Goal: Information Seeking & Learning: Learn about a topic

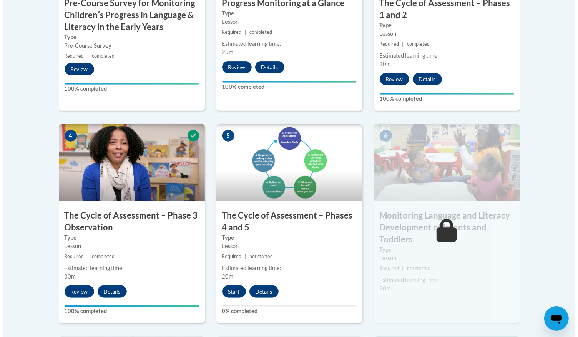
scroll to position [378, 0]
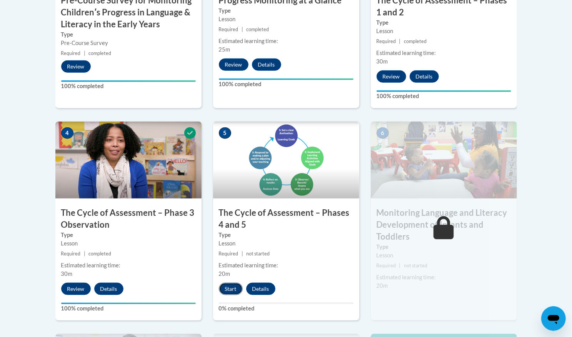
click at [227, 288] on button "Start" at bounding box center [231, 289] width 24 height 12
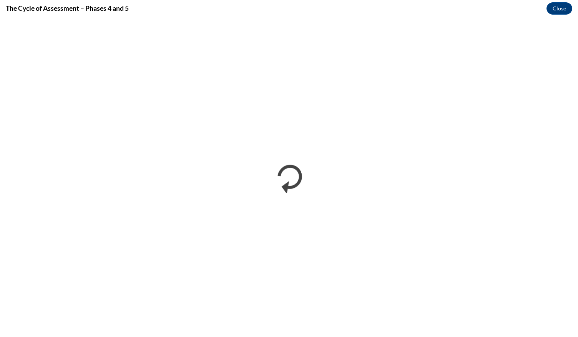
scroll to position [0, 0]
